Goal: Task Accomplishment & Management: Manage account settings

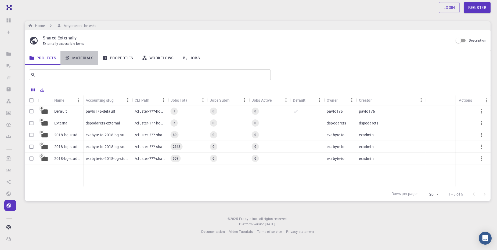
click at [84, 58] on link "Materials" at bounding box center [79, 58] width 38 height 14
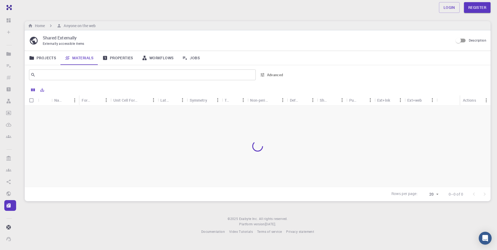
click at [118, 57] on link "Properties" at bounding box center [117, 58] width 39 height 14
click at [159, 57] on link "Workflows" at bounding box center [158, 58] width 41 height 14
click at [47, 59] on link "Projects" at bounding box center [43, 58] width 36 height 14
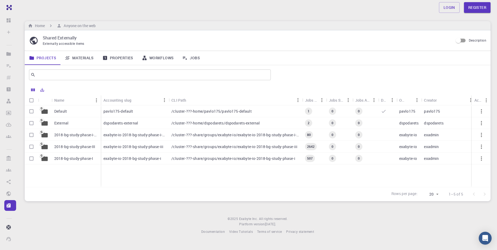
click at [88, 136] on p "2018-bg-study-phase-i-ph" at bounding box center [76, 134] width 44 height 5
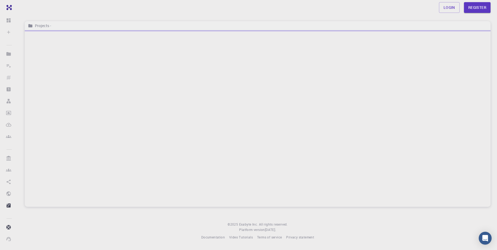
click at [88, 136] on div at bounding box center [258, 118] width 466 height 177
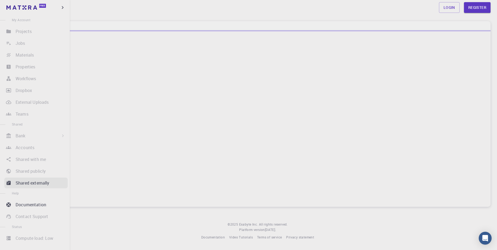
scroll to position [29, 0]
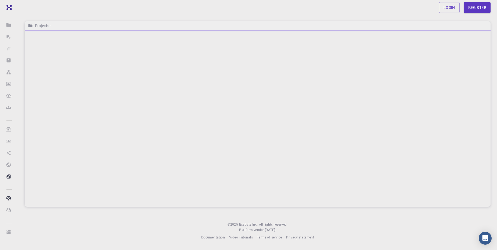
click at [289, 73] on div at bounding box center [258, 118] width 466 height 177
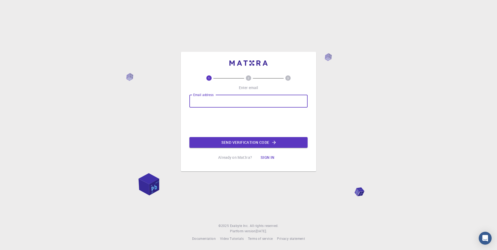
type input "[EMAIL_ADDRESS][DOMAIN_NAME]"
click at [251, 142] on button "Send verification code" at bounding box center [248, 142] width 118 height 11
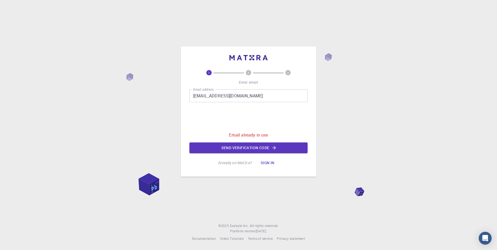
click at [268, 162] on button "Sign in" at bounding box center [267, 163] width 23 height 11
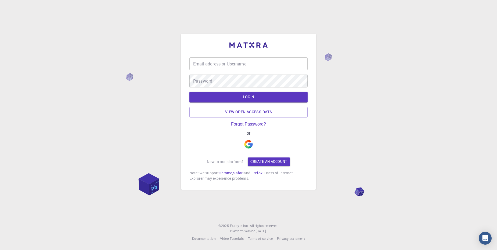
type input "[EMAIL_ADDRESS][DOMAIN_NAME]"
click at [244, 102] on button "LOGIN" at bounding box center [248, 97] width 118 height 11
